Goal: Information Seeking & Learning: Learn about a topic

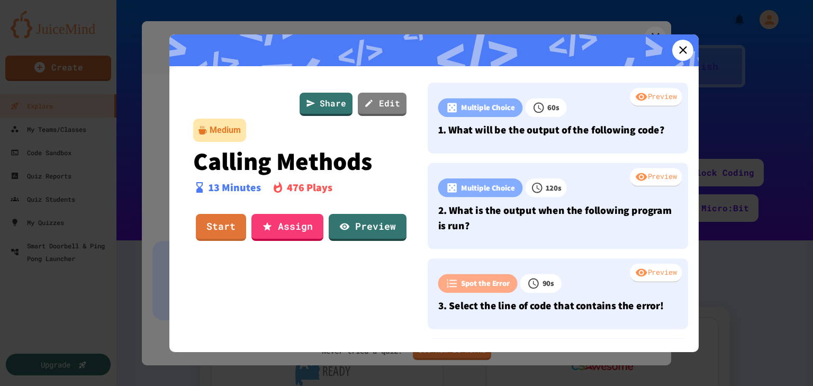
scroll to position [272, 0]
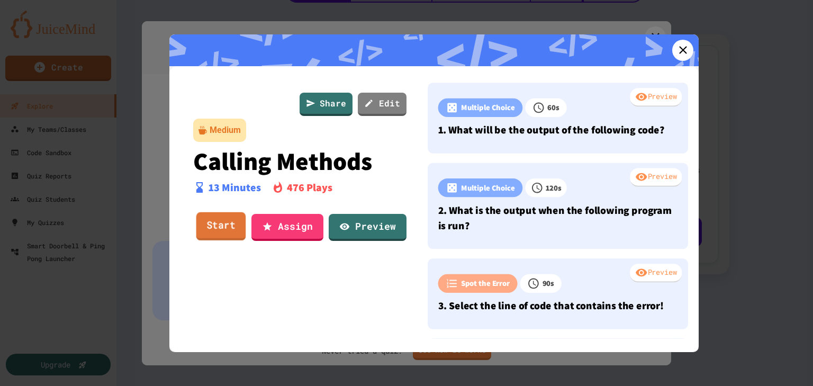
click at [219, 226] on link "Start" at bounding box center [221, 226] width 50 height 29
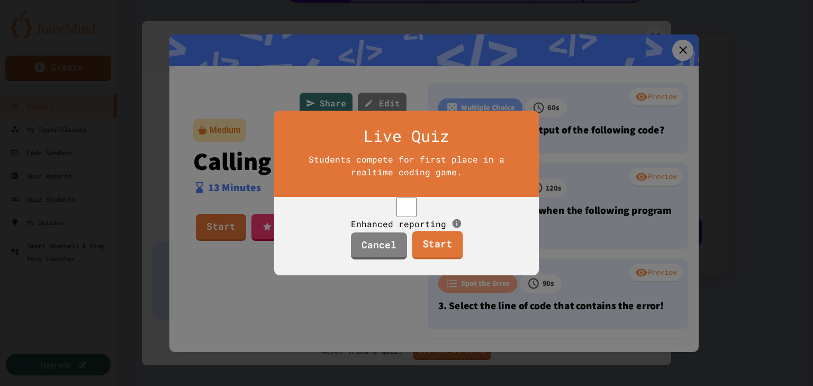
click at [450, 255] on link "Start" at bounding box center [437, 245] width 51 height 29
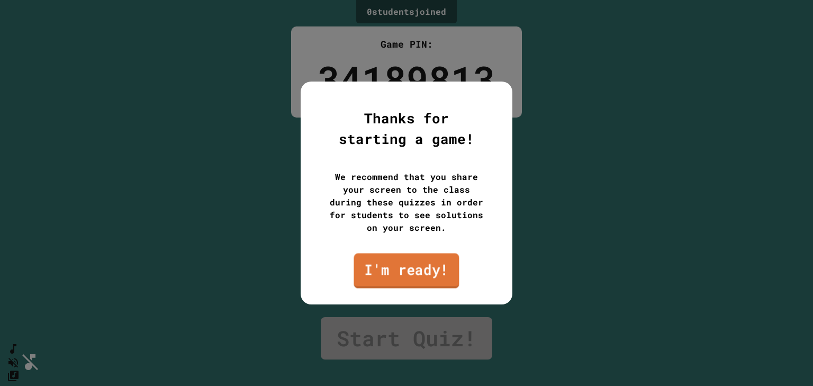
click at [406, 273] on link "I'm ready!" at bounding box center [406, 270] width 105 height 35
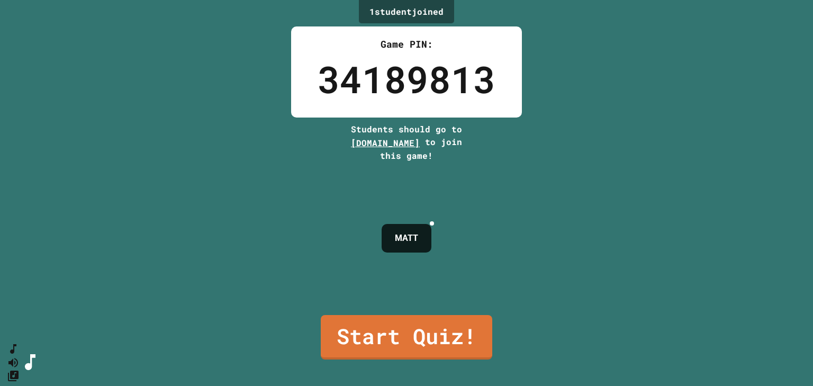
click at [85, 204] on div "1 student joined Game PIN: 34189813 Students should go to [DOMAIN_NAME] to join…" at bounding box center [406, 193] width 813 height 386
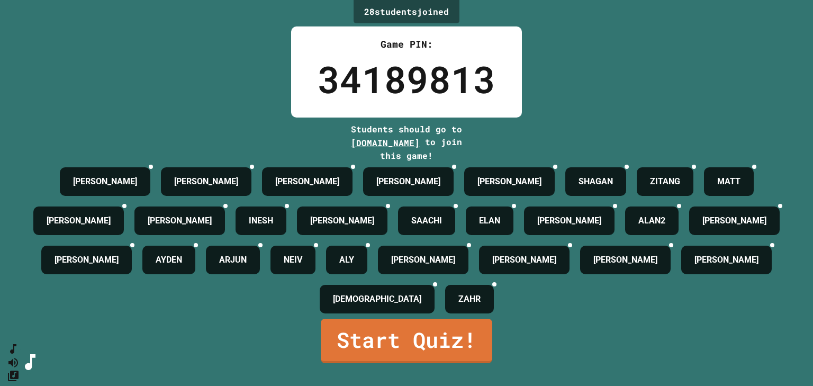
scroll to position [22, 0]
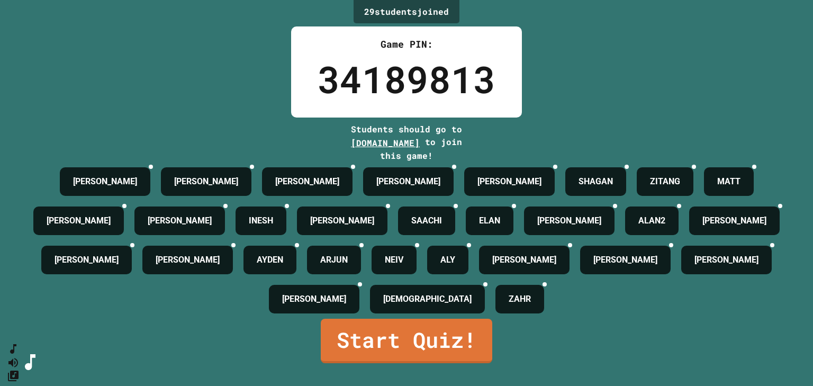
click at [555, 294] on icon at bounding box center [550, 290] width 7 height 7
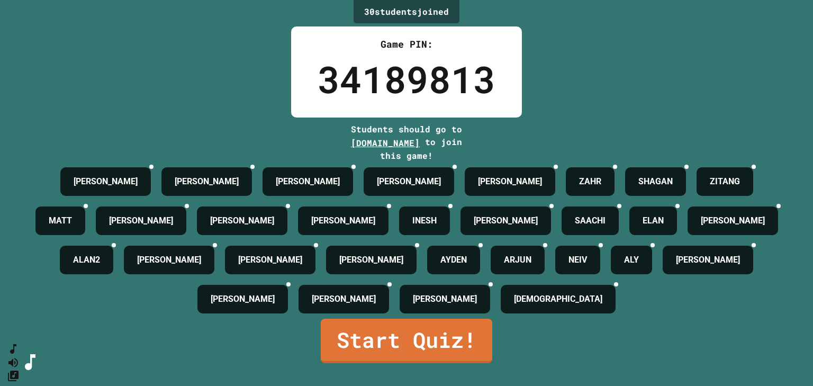
click at [419, 353] on link "Start Quiz!" at bounding box center [406, 341] width 171 height 44
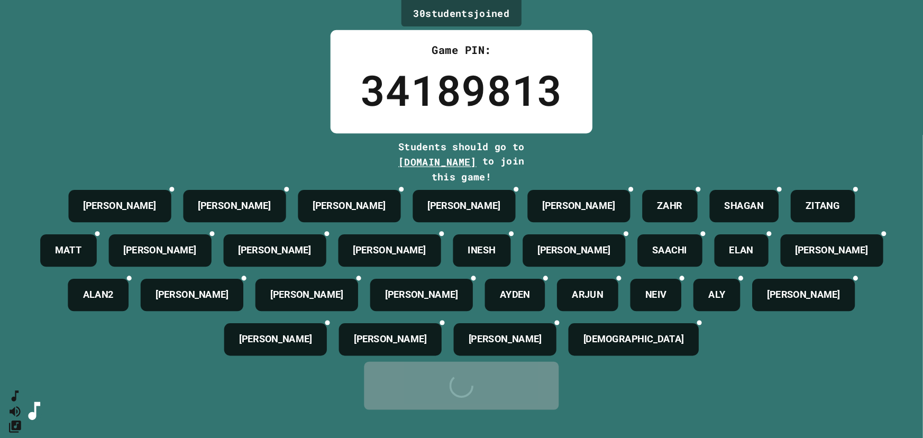
scroll to position [0, 0]
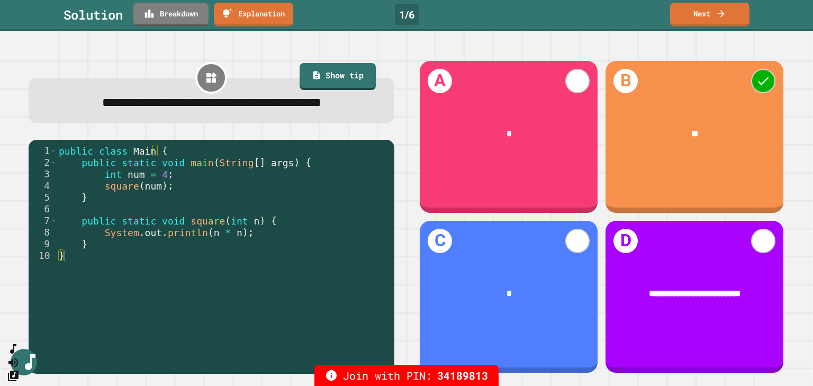
click at [183, 22] on link "Breakdown" at bounding box center [170, 15] width 75 height 24
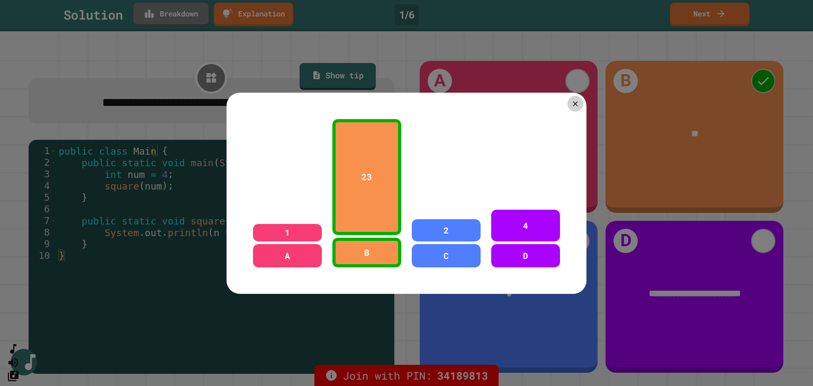
click at [164, 76] on div at bounding box center [406, 193] width 813 height 386
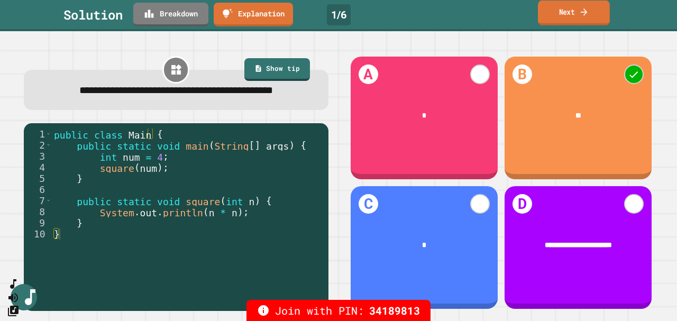
click at [605, 10] on link "Next" at bounding box center [574, 13] width 72 height 25
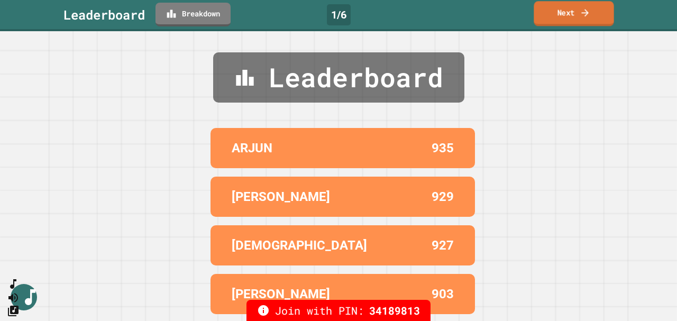
click at [605, 10] on link "Next" at bounding box center [574, 13] width 80 height 25
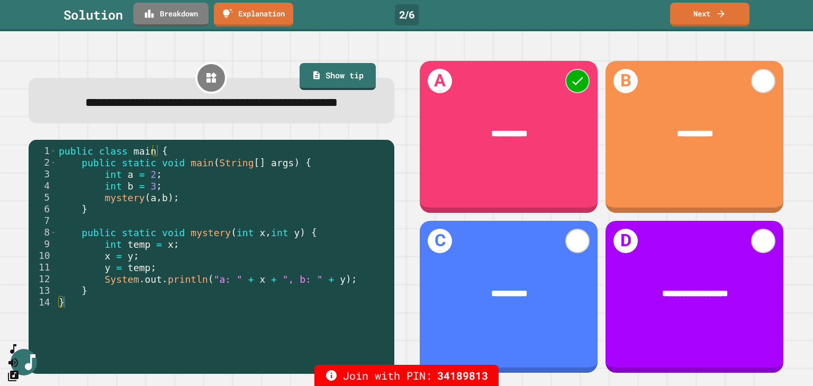
click at [170, 13] on link "Breakdown" at bounding box center [170, 15] width 75 height 24
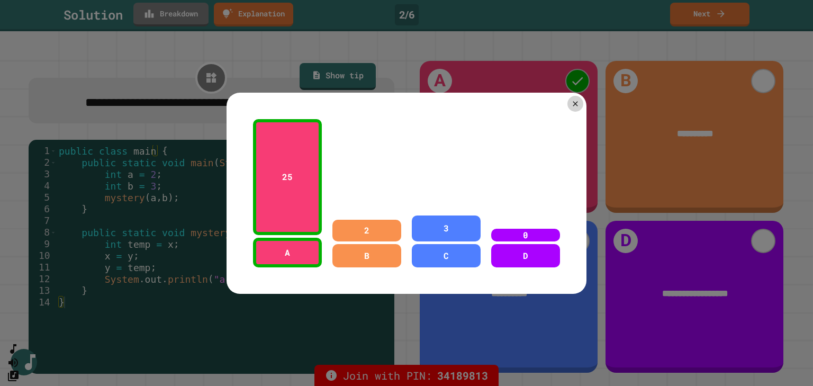
click at [574, 101] on icon at bounding box center [575, 103] width 8 height 8
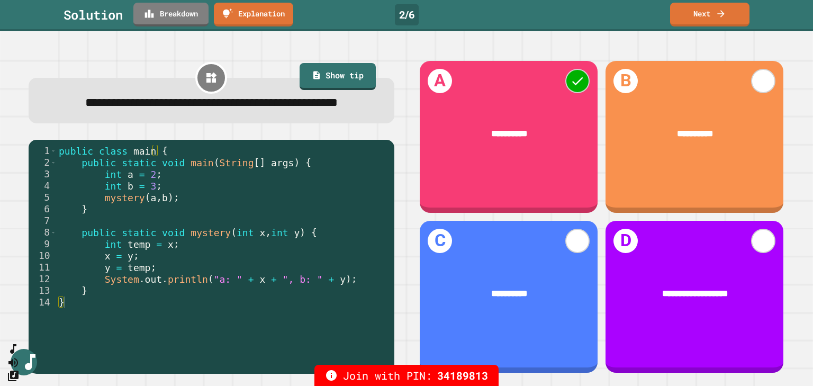
click at [695, 17] on link "Next" at bounding box center [709, 15] width 79 height 24
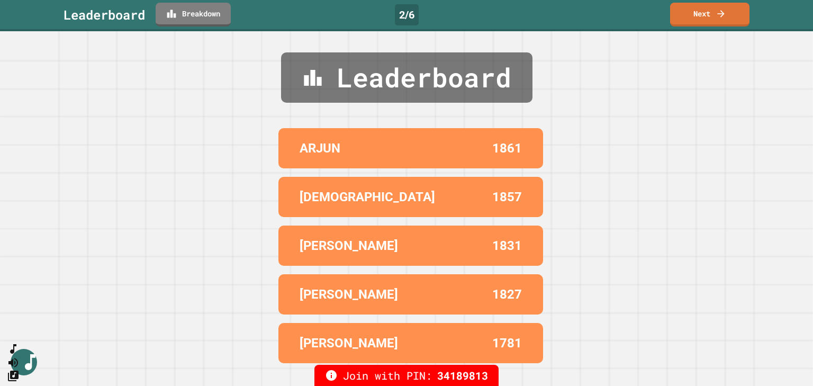
click at [713, 20] on link "Next" at bounding box center [709, 15] width 79 height 24
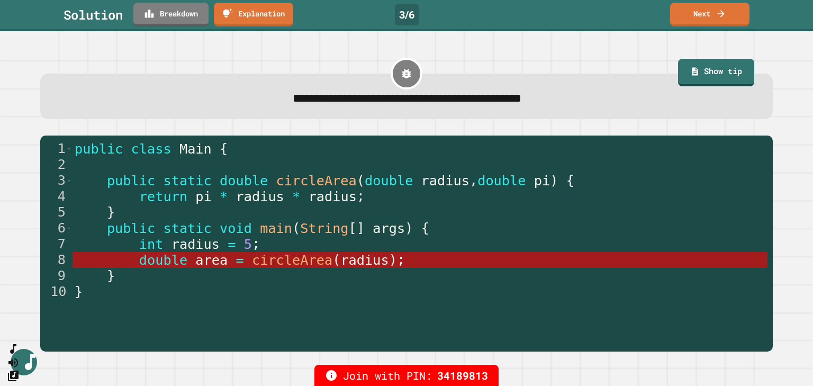
click at [715, 22] on link "Next" at bounding box center [709, 15] width 79 height 24
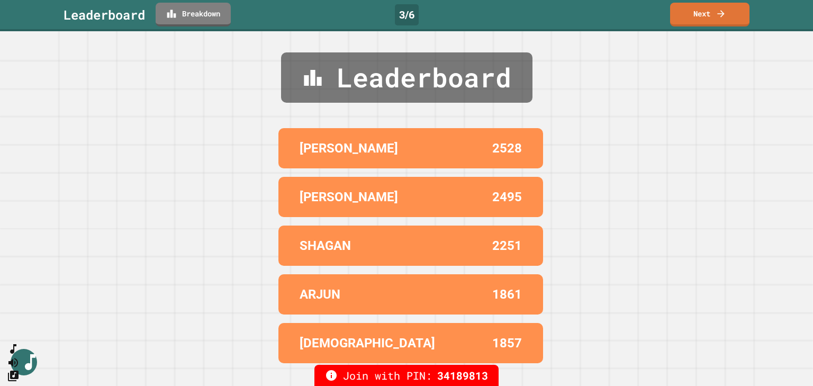
click at [723, 17] on icon at bounding box center [720, 13] width 11 height 11
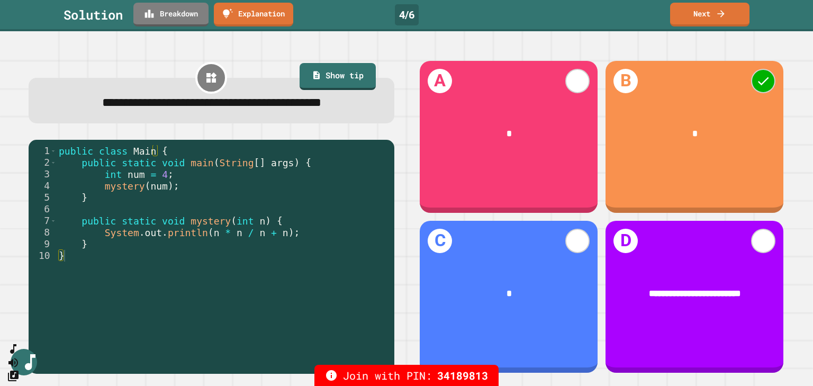
click at [701, 15] on link "Next" at bounding box center [709, 15] width 79 height 24
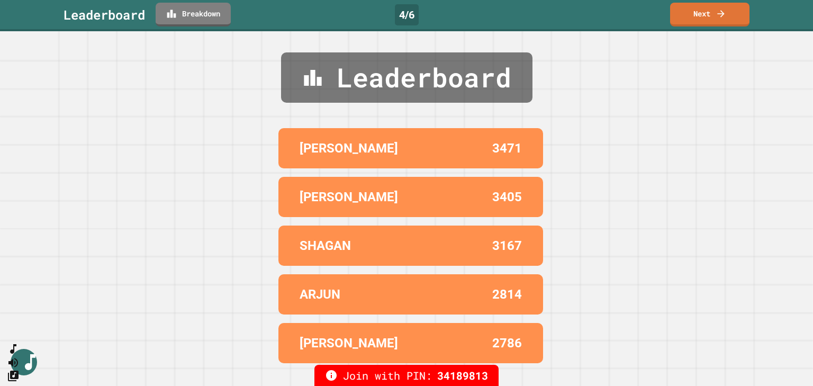
click at [711, 20] on link "Next" at bounding box center [709, 15] width 79 height 24
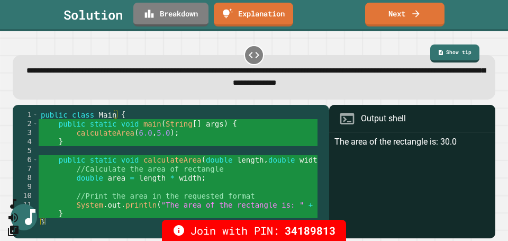
type textarea "**********"
click at [70, 178] on div "public class Main { public static void main ( String [ ] args ) { calculateArea…" at bounding box center [179, 173] width 281 height 126
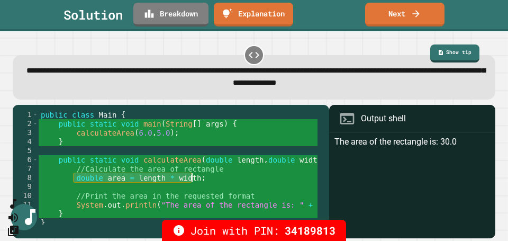
drag, startPoint x: 75, startPoint y: 177, endPoint x: 195, endPoint y: 181, distance: 120.7
click at [195, 181] on div "public class Main { public static void main ( String [ ] args ) { calculateArea…" at bounding box center [179, 173] width 281 height 126
click at [384, 20] on link "Next" at bounding box center [404, 13] width 77 height 25
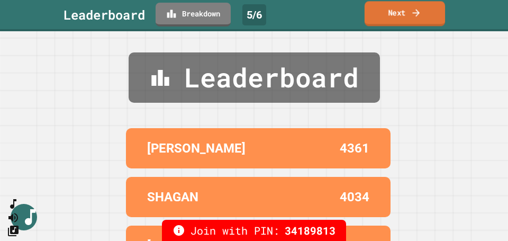
click at [384, 20] on link "Next" at bounding box center [405, 13] width 80 height 25
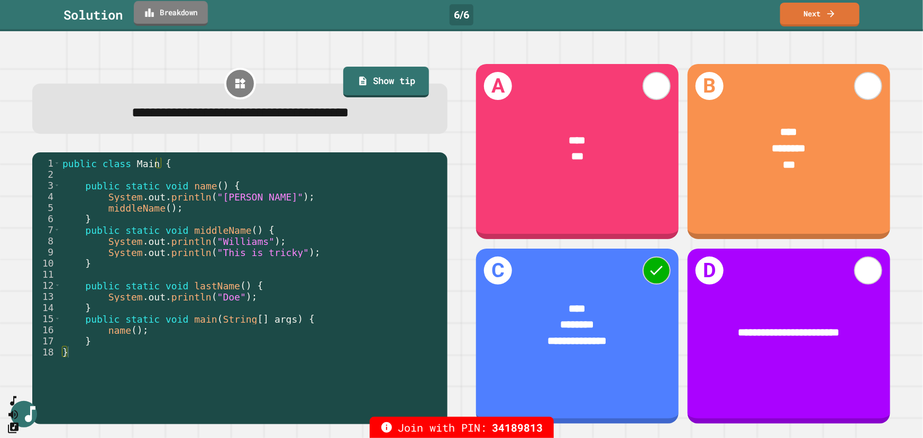
click at [159, 21] on link "Breakdown" at bounding box center [171, 13] width 74 height 25
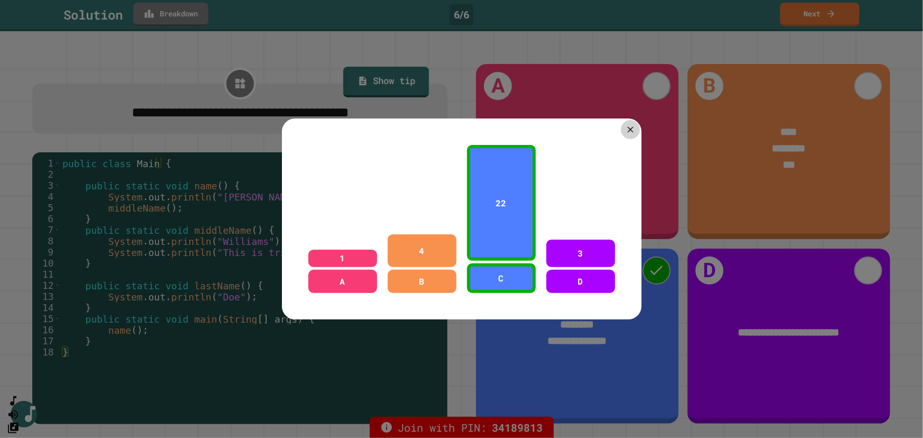
click at [629, 124] on icon at bounding box center [631, 129] width 10 height 10
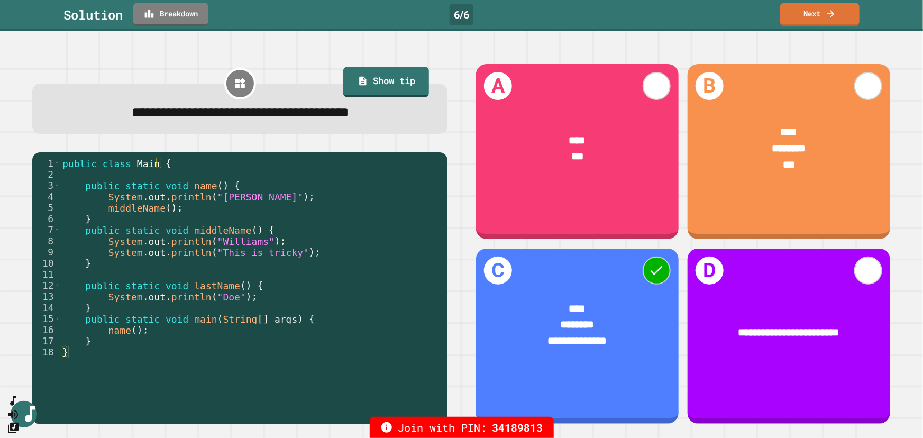
click at [120, 332] on div "public class Main { public static void name ( ) { System . out . println ( "[PE…" at bounding box center [251, 286] width 382 height 256
click at [115, 334] on div "public class Main { public static void name ( ) { System . out . println ( "[PE…" at bounding box center [251, 286] width 382 height 256
click at [188, 186] on div "public class Main { public static void name ( ) { System . out . println ( "[PE…" at bounding box center [251, 286] width 382 height 256
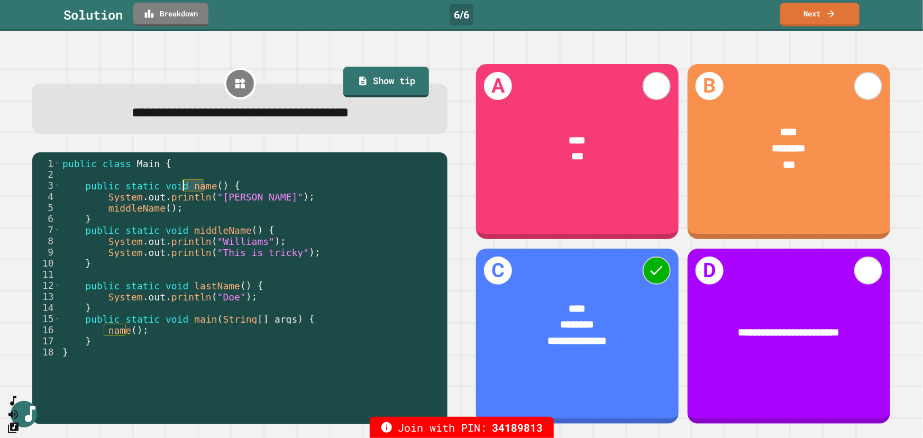
click at [223, 198] on div "public class Main { public static void name ( ) { System . out . println ( "[PE…" at bounding box center [251, 286] width 382 height 256
click at [137, 207] on div "public class Main { public static void name ( ) { System . out . println ( "[PE…" at bounding box center [251, 286] width 382 height 256
click at [196, 231] on div "public class Main { public static void name ( ) { System . out . println ( "[PE…" at bounding box center [251, 286] width 382 height 256
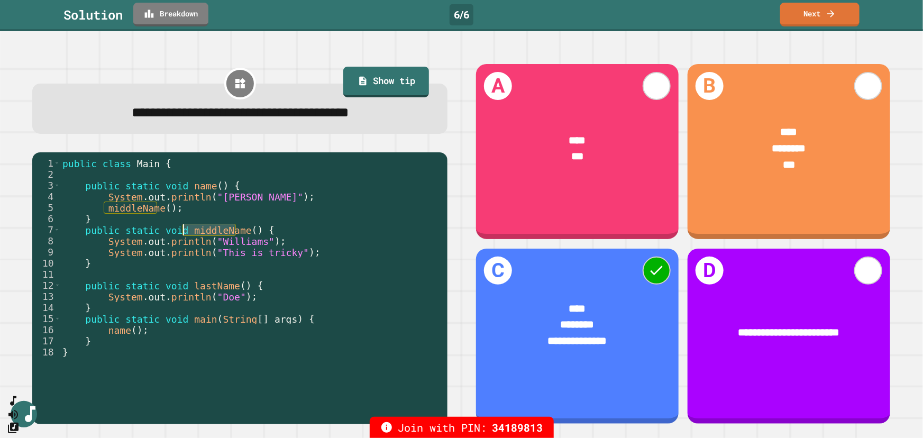
click at [196, 231] on div "public class Main { public static void name ( ) { System . out . println ( "[PE…" at bounding box center [251, 286] width 382 height 256
click at [237, 242] on div "public class Main { public static void name ( ) { System . out . println ( "[PE…" at bounding box center [251, 286] width 382 height 256
type textarea "**********"
click at [188, 280] on div "public class Main { public static void name ( ) { System . out . println ( "[PE…" at bounding box center [251, 286] width 382 height 256
click at [191, 284] on div "public class Main { public static void name ( ) { System . out . println ( "[PE…" at bounding box center [251, 286] width 382 height 256
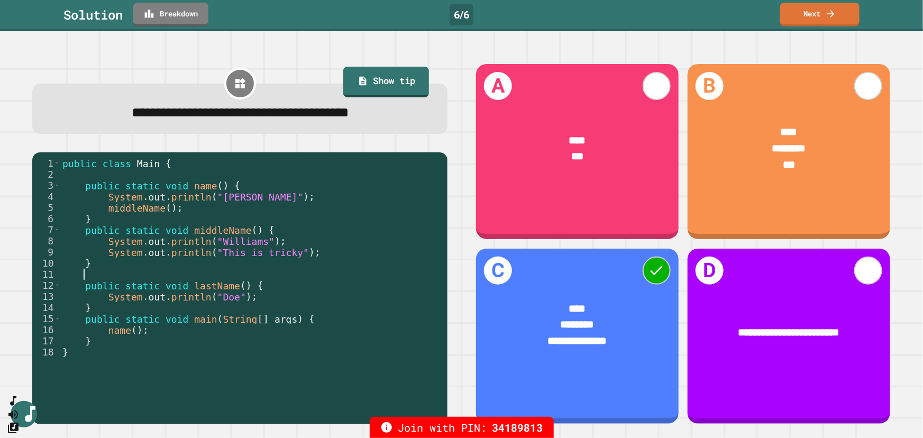
type textarea "**********"
click at [191, 284] on div "public class Main { public static void name ( ) { System . out . println ( "[PE…" at bounding box center [251, 286] width 382 height 256
click at [786, 12] on link "Next" at bounding box center [821, 14] width 80 height 24
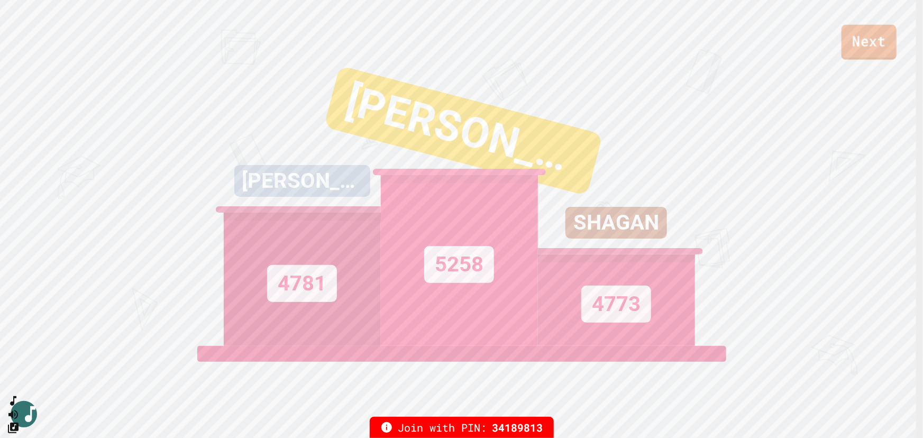
click at [812, 34] on link "Next" at bounding box center [869, 42] width 55 height 35
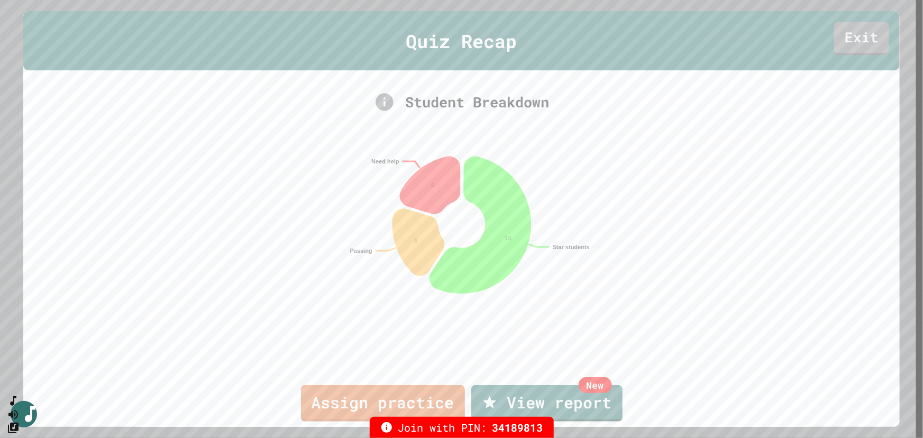
click at [812, 51] on link "Exit" at bounding box center [862, 38] width 55 height 33
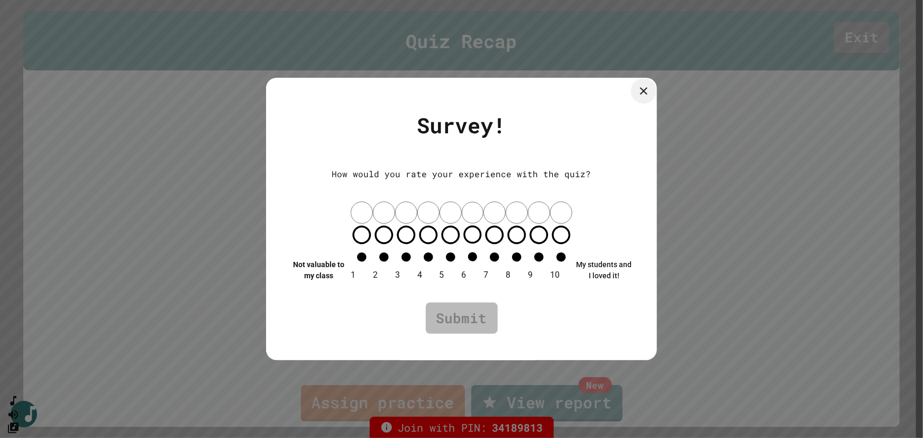
click at [640, 97] on icon at bounding box center [644, 91] width 13 height 13
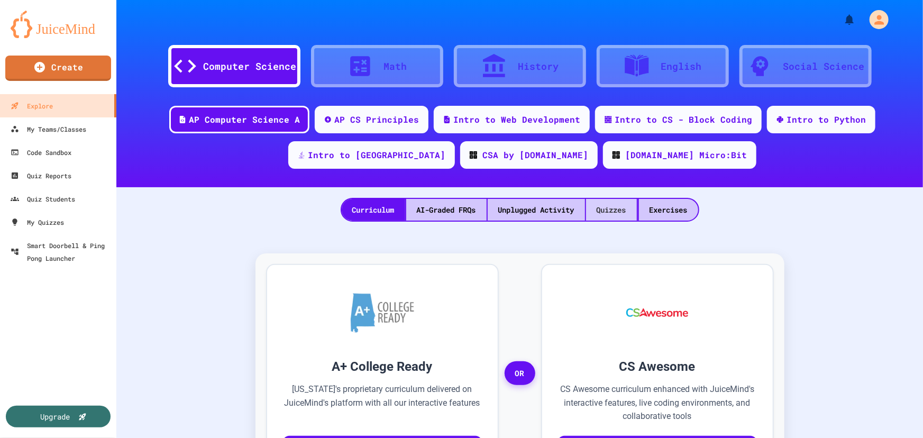
drag, startPoint x: 628, startPoint y: 207, endPoint x: 688, endPoint y: 218, distance: 60.7
click at [629, 207] on div "Quizzes" at bounding box center [611, 210] width 51 height 22
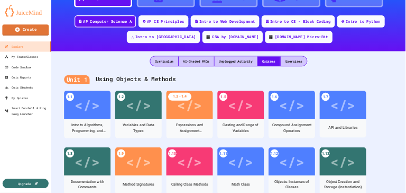
scroll to position [192, 0]
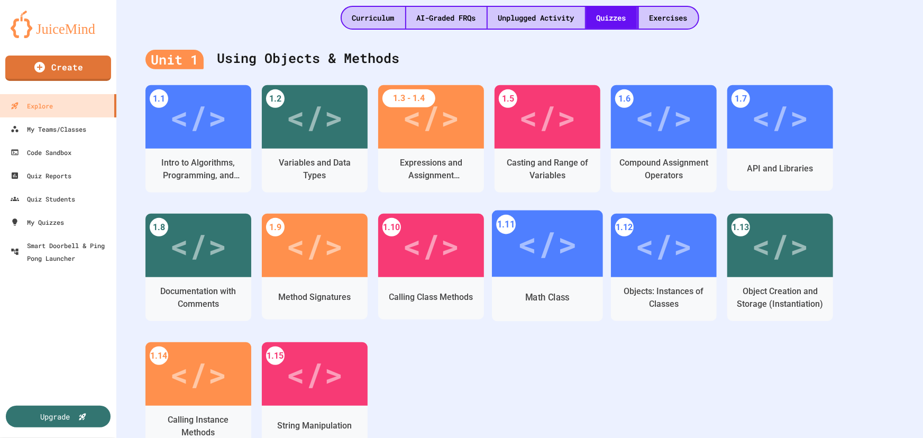
click at [545, 249] on div "</>" at bounding box center [548, 244] width 60 height 50
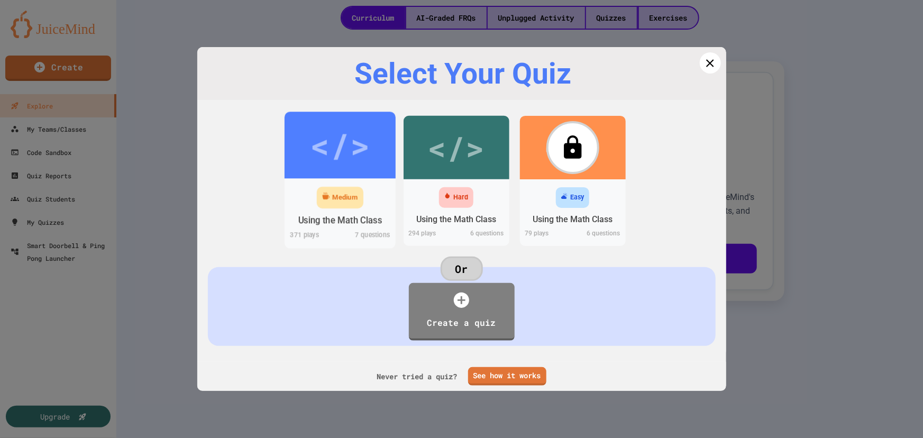
click at [342, 152] on div "</>" at bounding box center [340, 145] width 60 height 50
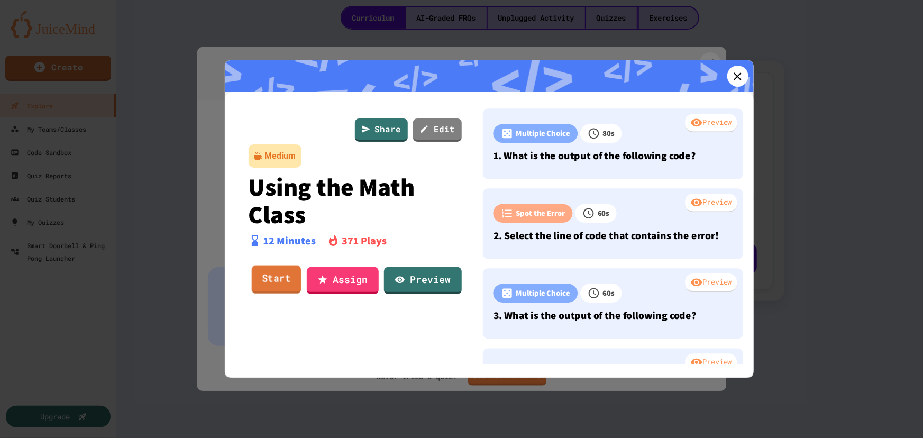
click at [280, 278] on link "Start" at bounding box center [275, 280] width 49 height 29
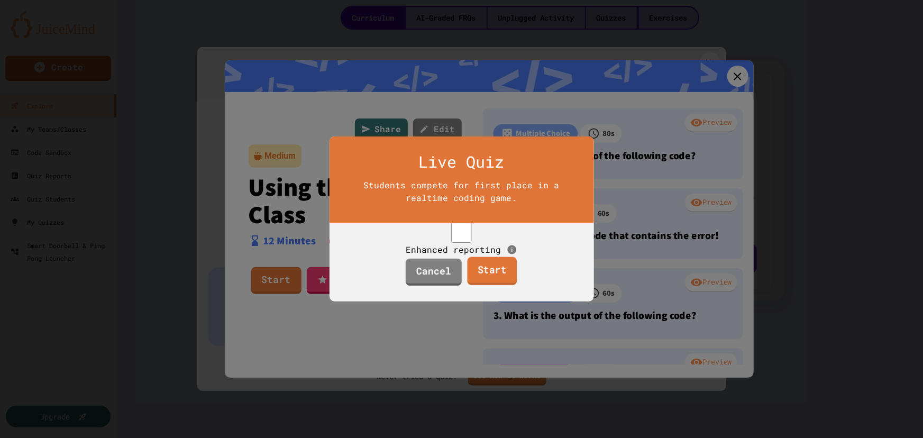
click at [475, 277] on link "Start" at bounding box center [493, 271] width 50 height 29
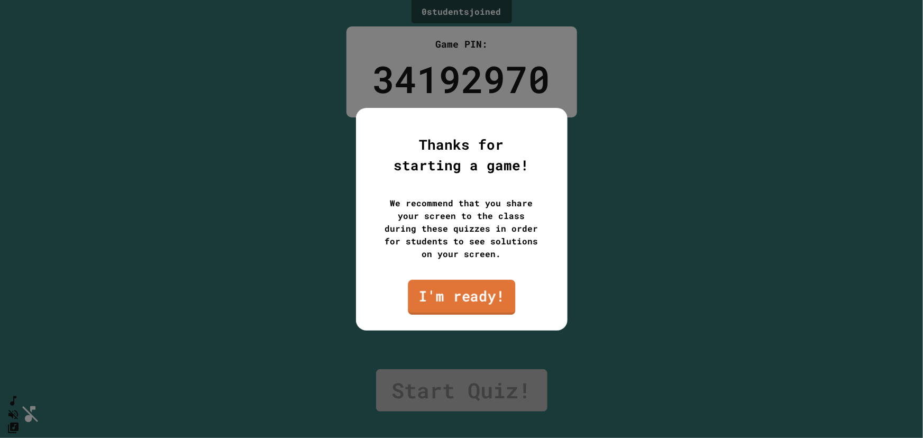
click at [475, 301] on link "I'm ready!" at bounding box center [461, 296] width 107 height 35
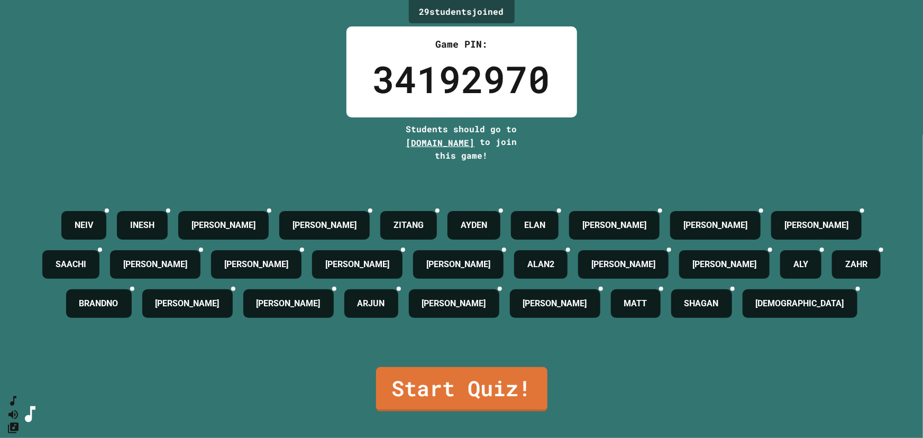
click at [461, 385] on link "Start Quiz!" at bounding box center [461, 389] width 171 height 44
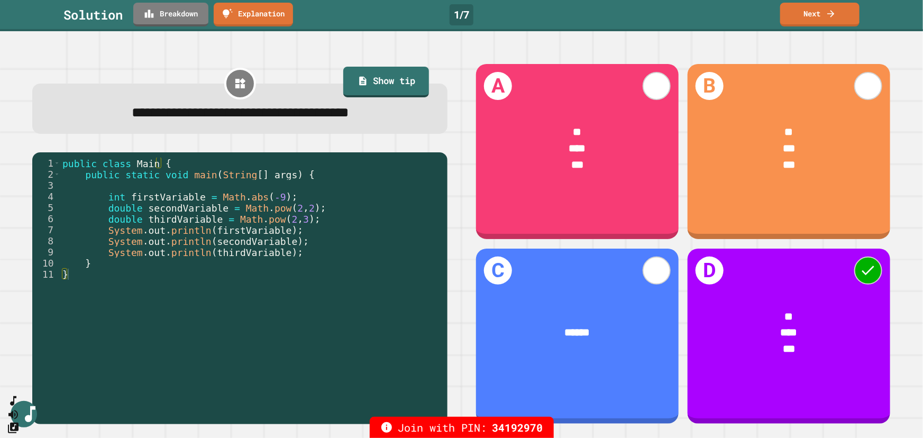
click at [812, 16] on link "Next" at bounding box center [820, 15] width 79 height 24
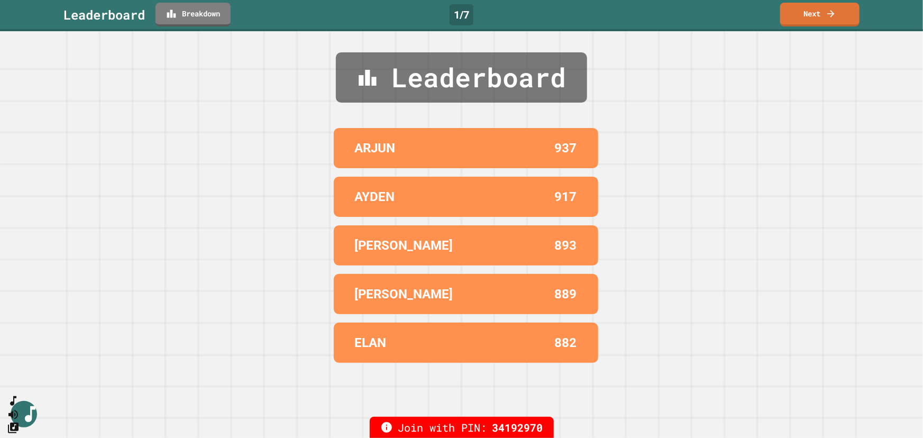
click at [812, 20] on link "Next" at bounding box center [820, 15] width 79 height 24
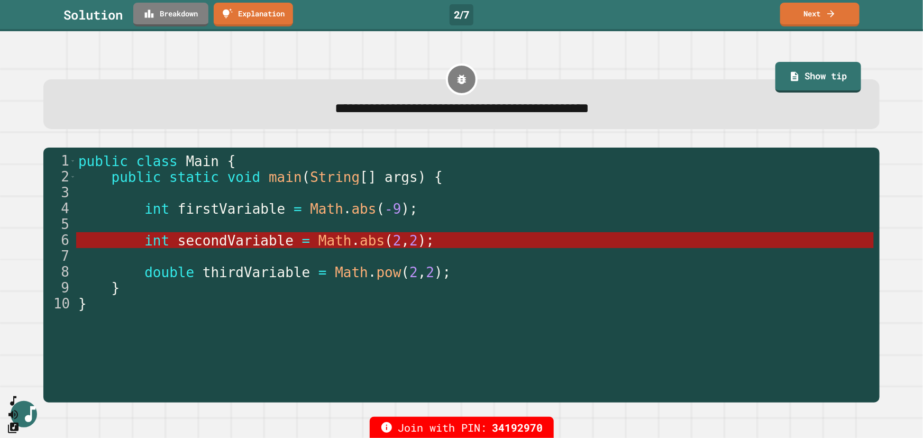
click at [812, 20] on link "Next" at bounding box center [820, 15] width 79 height 24
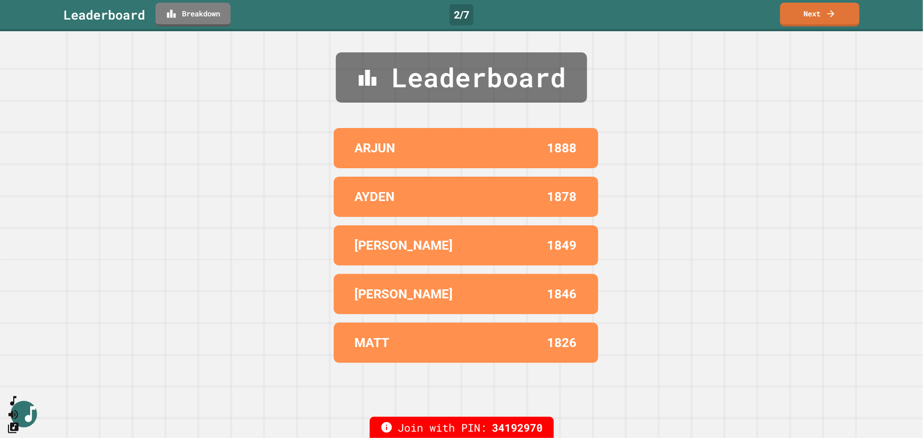
click at [812, 20] on link "Next" at bounding box center [820, 15] width 79 height 24
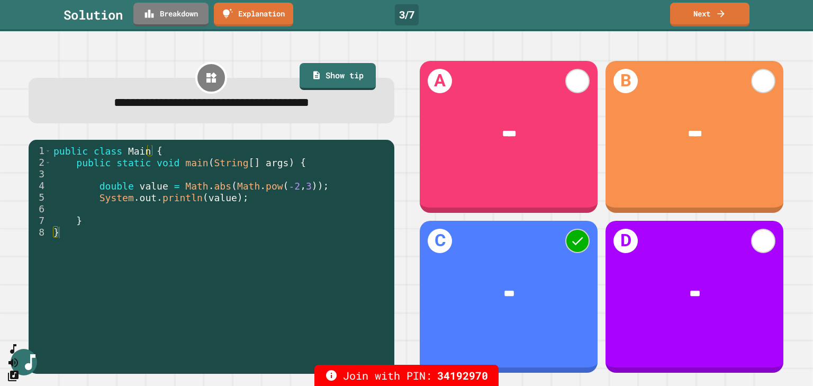
type textarea "**********"
drag, startPoint x: 220, startPoint y: 188, endPoint x: 302, endPoint y: 188, distance: 82.6
click at [302, 188] on div "public class Main { public static void main ( String [ ] args ) { double value …" at bounding box center [220, 255] width 338 height 221
click at [205, 186] on div "public class Main { public static void main ( String [ ] args ) { double value …" at bounding box center [220, 255] width 338 height 221
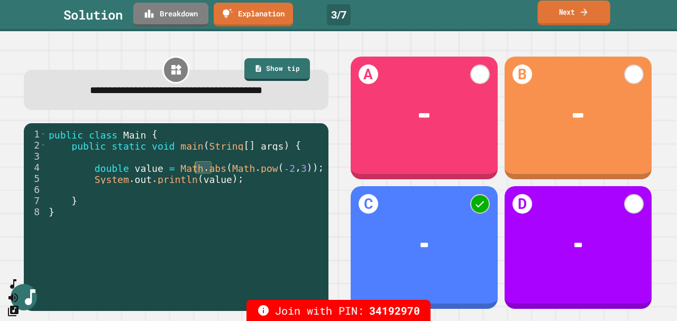
click at [556, 19] on link "Next" at bounding box center [574, 13] width 73 height 25
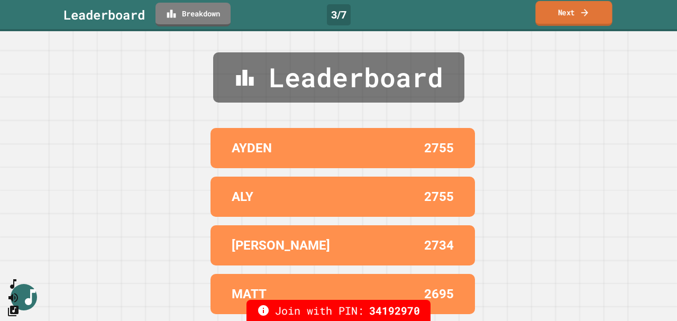
click at [556, 19] on link "Next" at bounding box center [574, 13] width 77 height 25
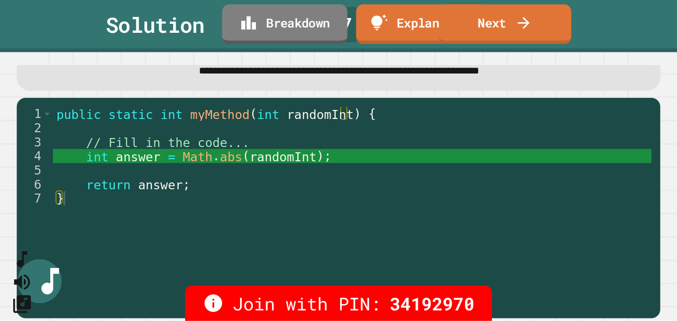
scroll to position [29, 0]
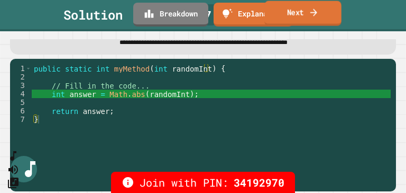
click at [297, 12] on link "Next" at bounding box center [303, 13] width 77 height 25
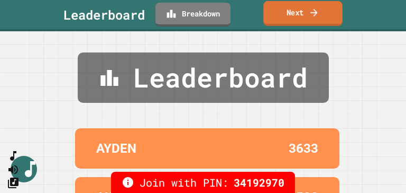
click at [313, 14] on icon at bounding box center [314, 12] width 11 height 11
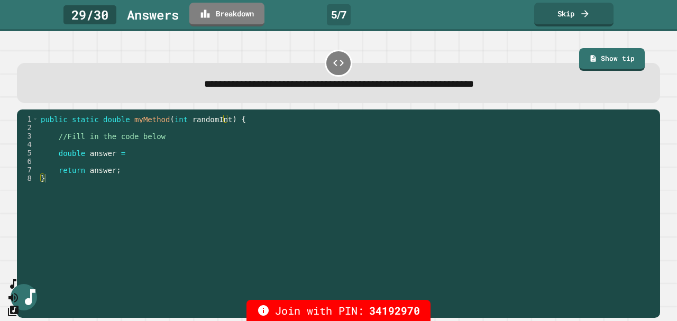
click at [563, 16] on link "Skip" at bounding box center [573, 15] width 79 height 24
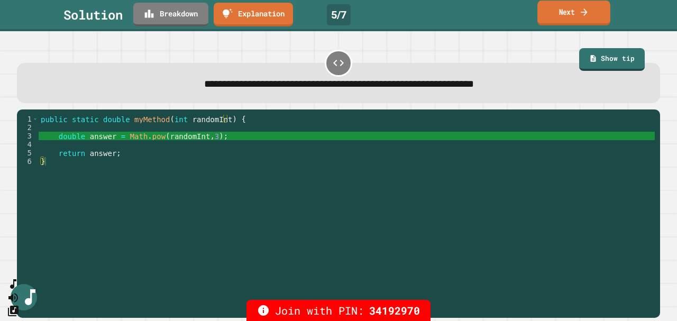
click at [549, 11] on link "Next" at bounding box center [574, 13] width 73 height 25
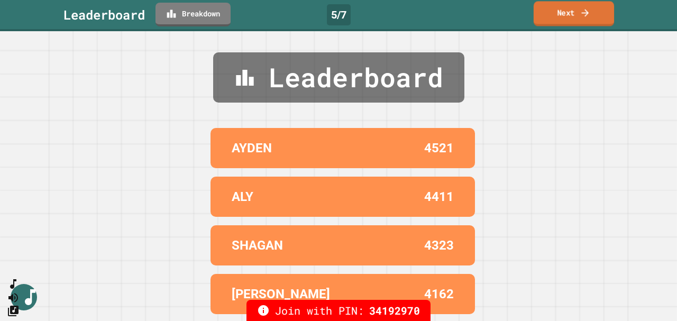
click at [551, 13] on link "Next" at bounding box center [574, 13] width 80 height 25
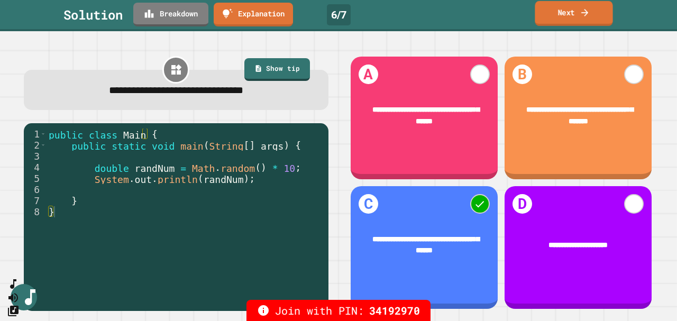
click at [563, 14] on link "Next" at bounding box center [574, 13] width 78 height 25
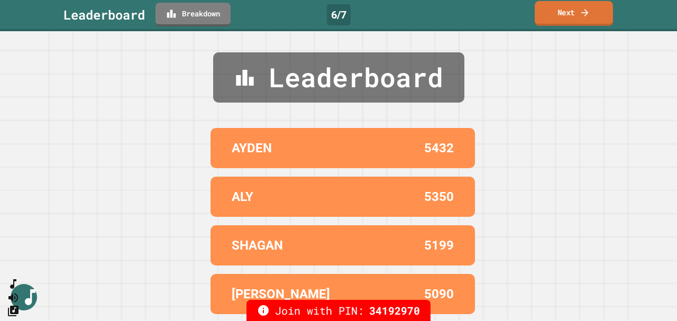
click at [563, 14] on link "Next" at bounding box center [574, 13] width 78 height 25
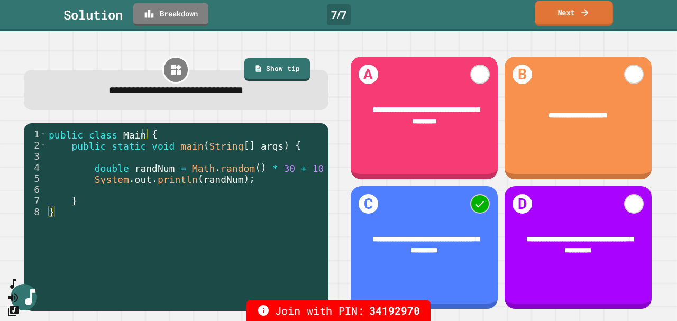
click at [554, 12] on link "Next" at bounding box center [574, 13] width 78 height 25
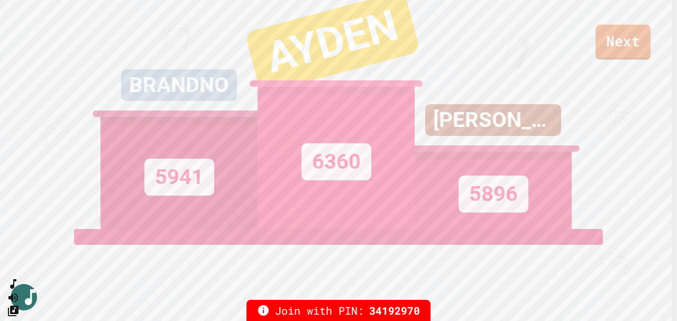
click at [611, 38] on link "Next" at bounding box center [623, 42] width 55 height 35
